Goal: Find specific page/section: Find specific page/section

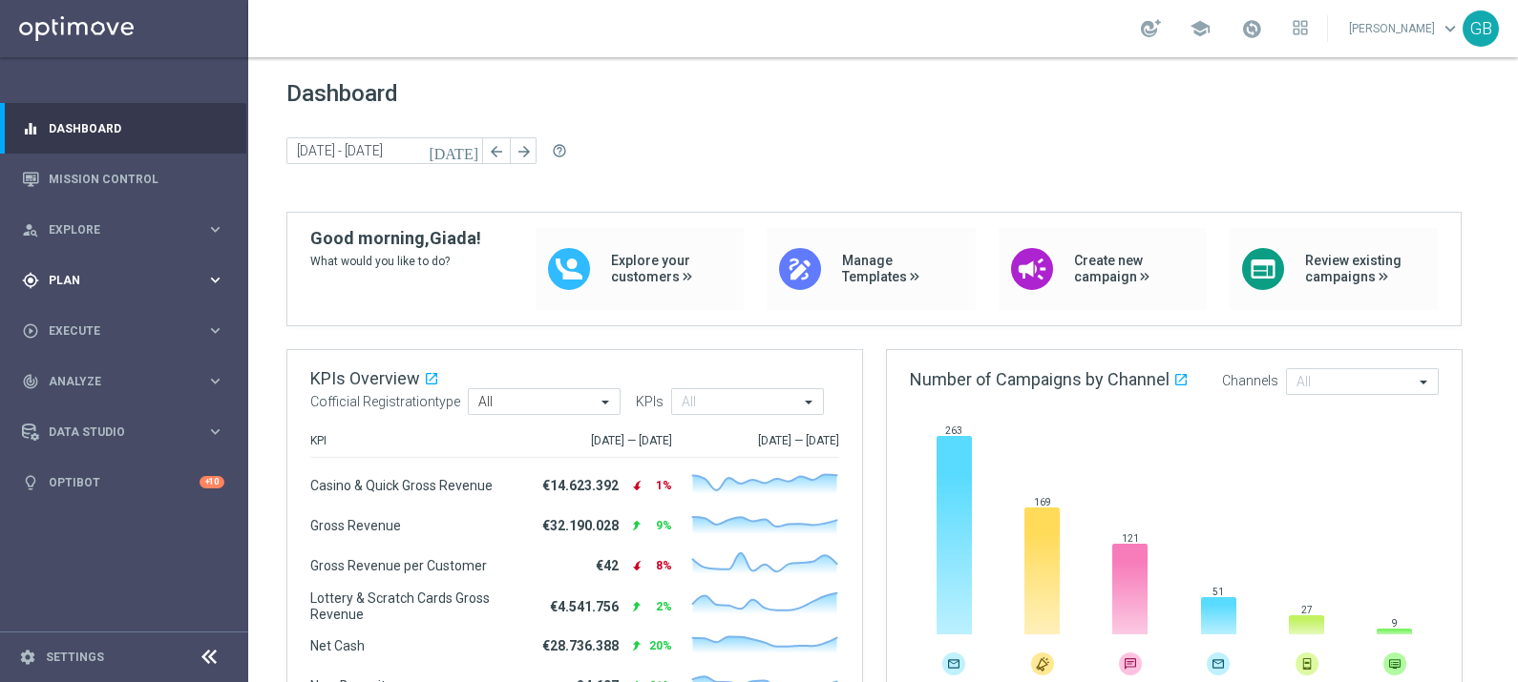
click at [88, 285] on span "Plan" at bounding box center [127, 280] width 157 height 11
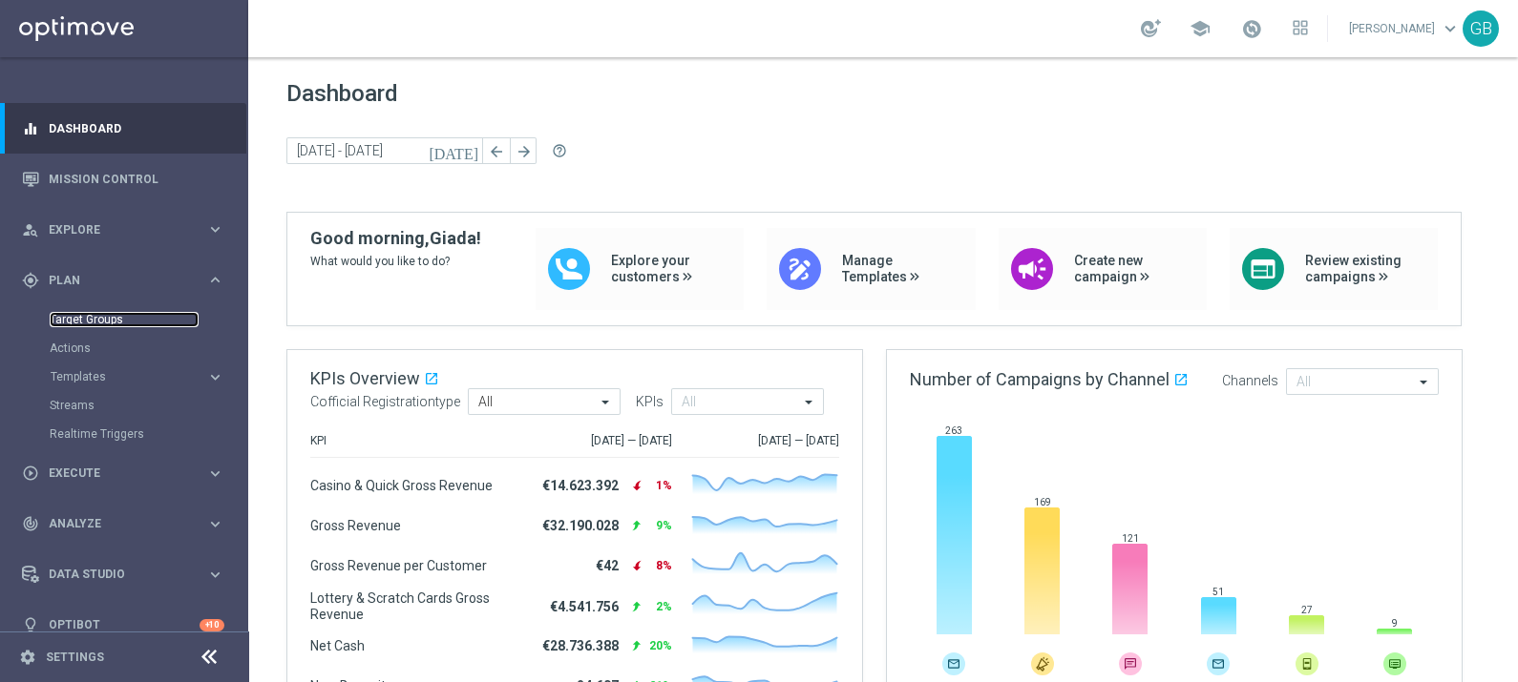
click at [110, 319] on link "Target Groups" at bounding box center [124, 319] width 149 height 15
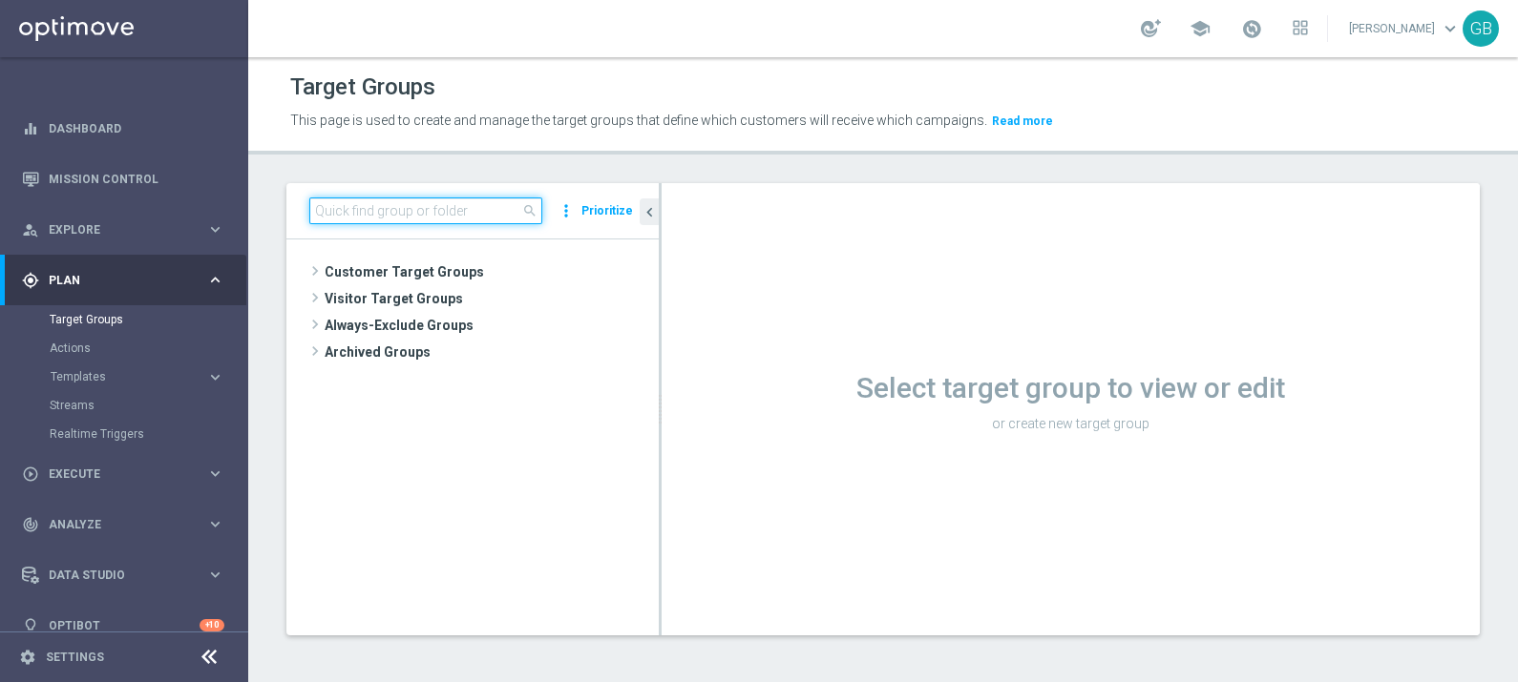
click at [407, 211] on input at bounding box center [425, 211] width 233 height 27
paste input "Betting visited Virtual VIP"
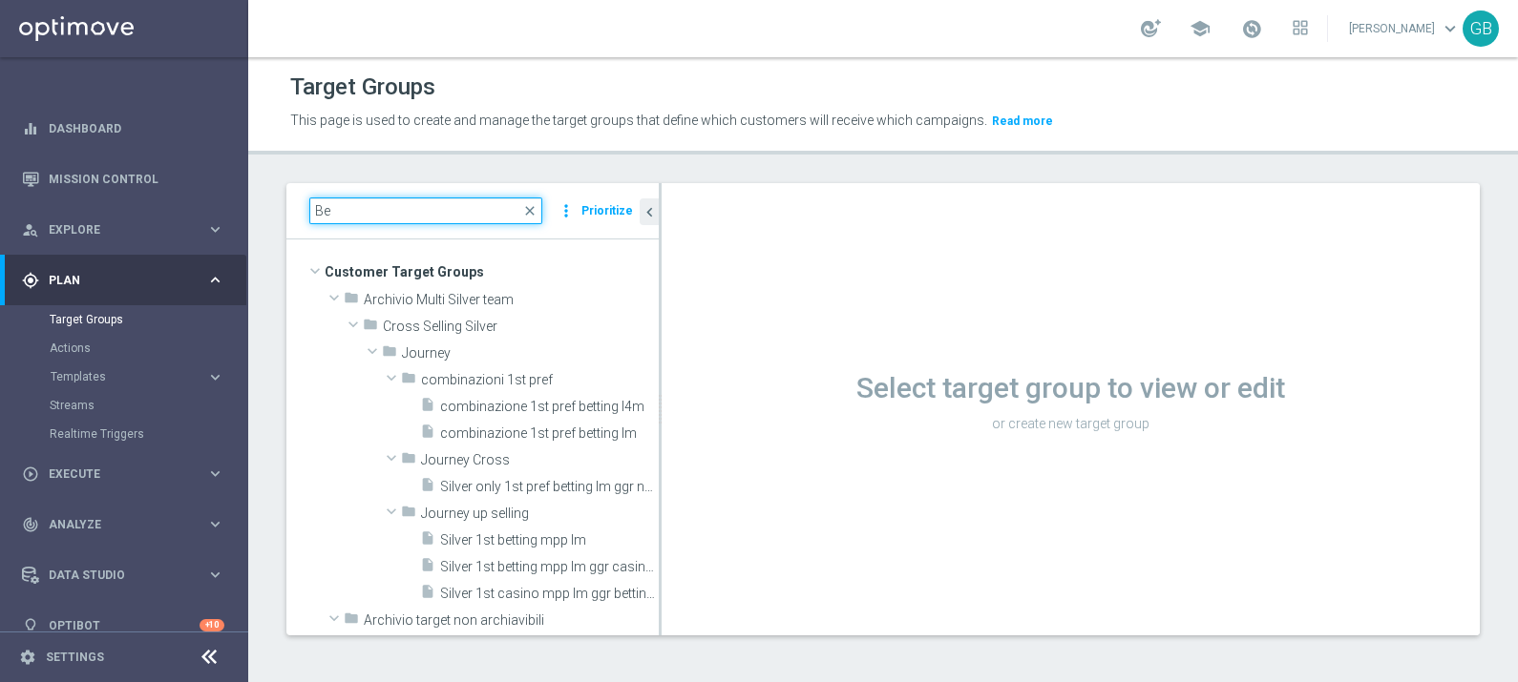
type input "B"
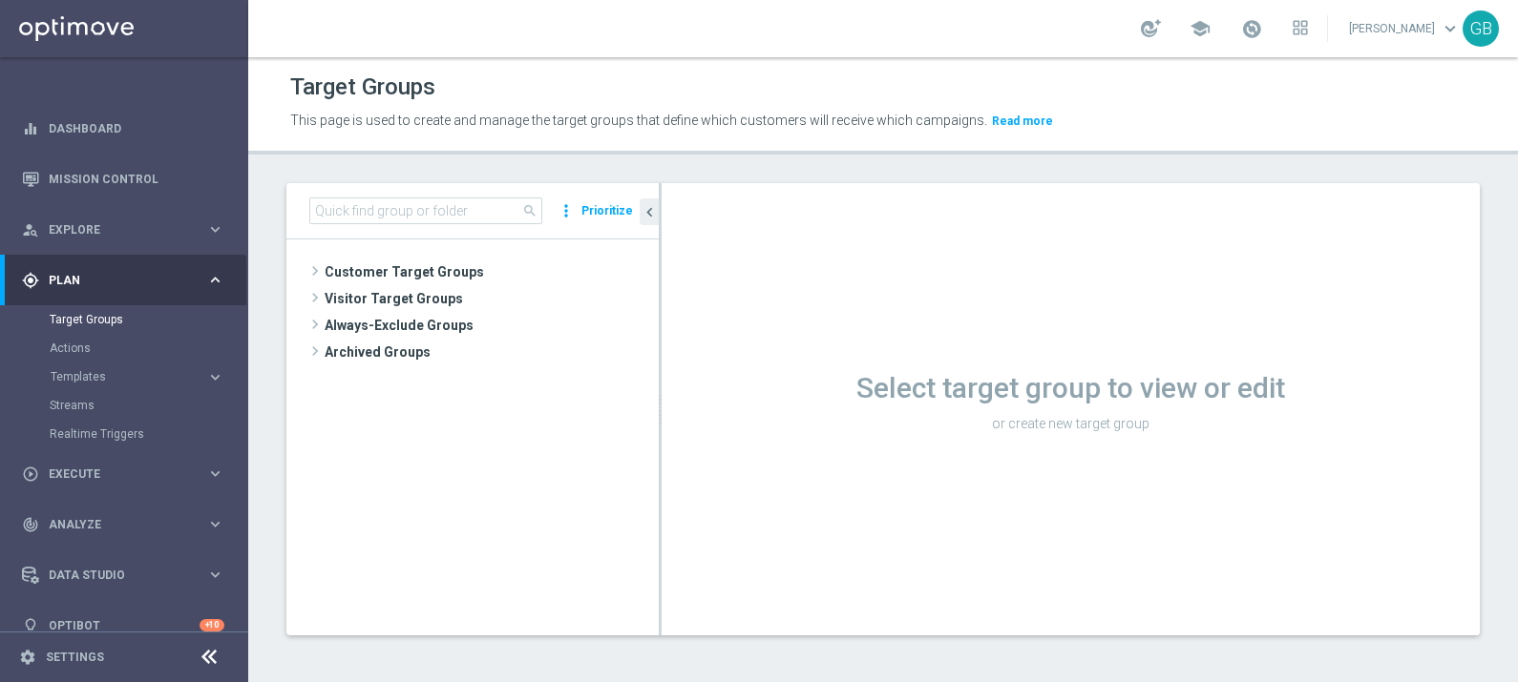
click at [825, 52] on div "school [PERSON_NAME] keyboard_arrow_down GB" at bounding box center [882, 28] width 1269 height 57
